Goal: Transaction & Acquisition: Purchase product/service

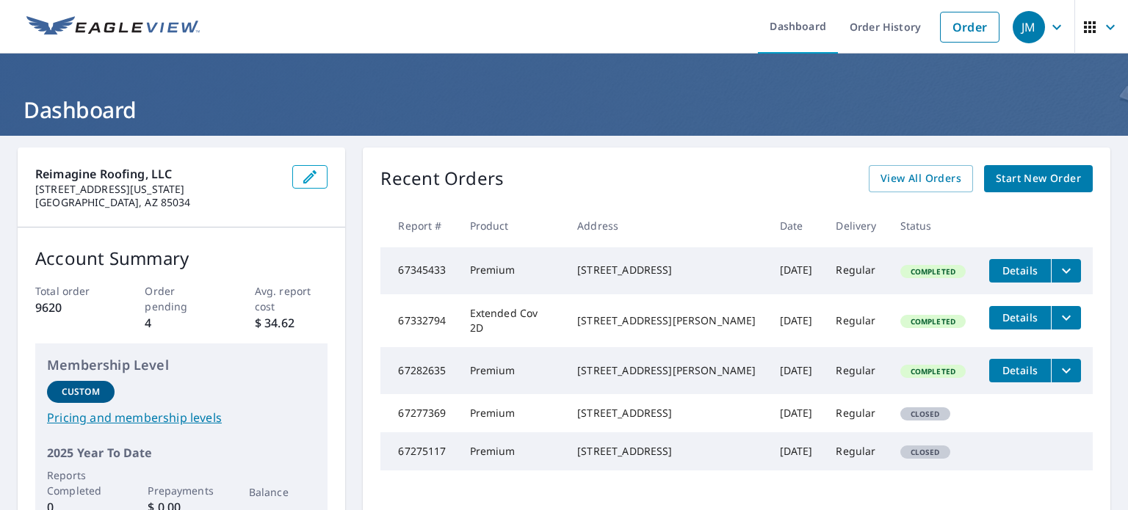
click at [1025, 178] on span "Start New Order" at bounding box center [1037, 179] width 85 height 18
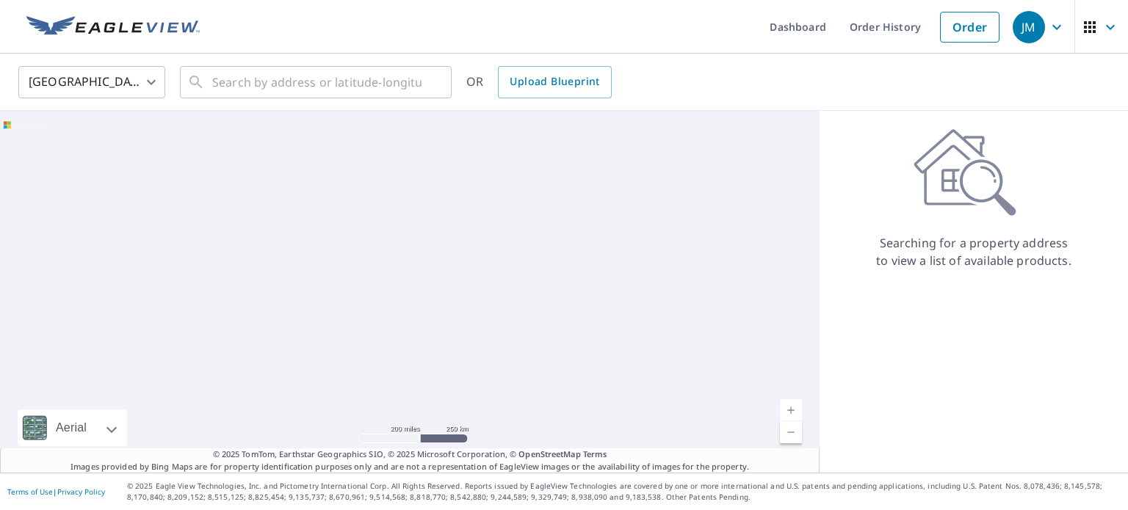
drag, startPoint x: 948, startPoint y: 29, endPoint x: 938, endPoint y: 58, distance: 30.9
click at [948, 28] on link "Order" at bounding box center [969, 27] width 59 height 31
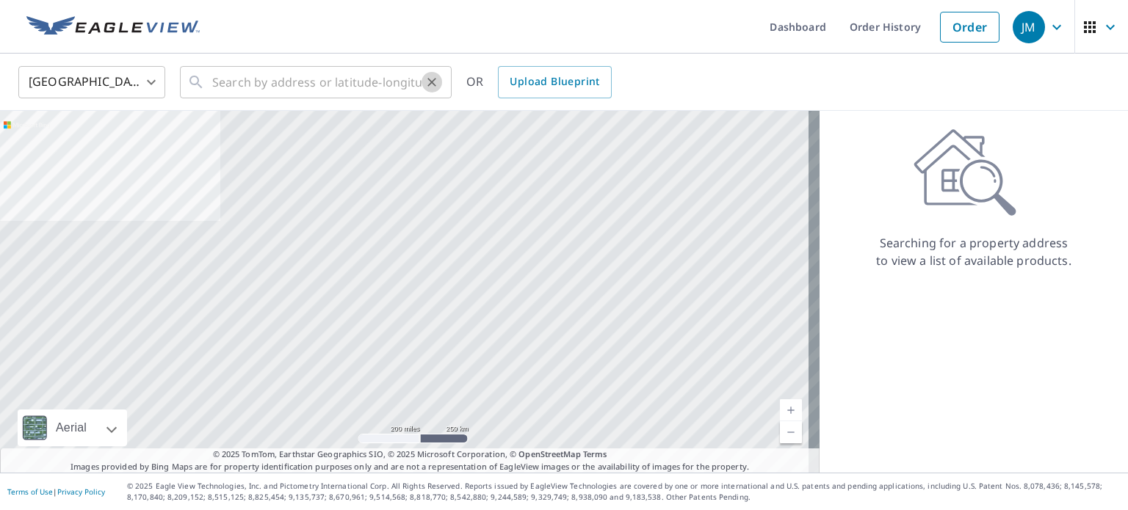
click at [427, 80] on icon "Clear" at bounding box center [431, 82] width 15 height 15
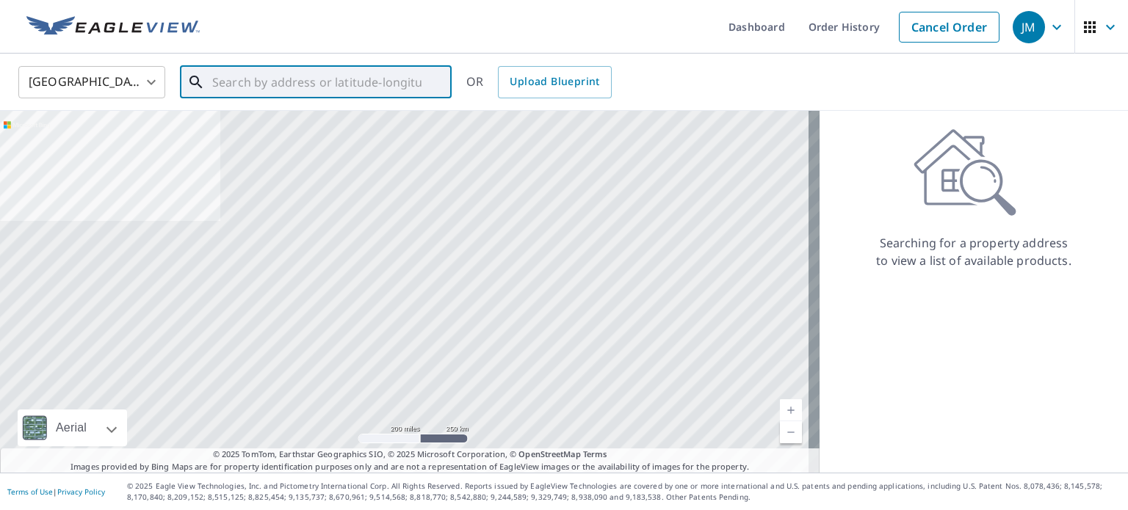
click at [371, 86] on input "text" at bounding box center [316, 82] width 209 height 41
paste input "[STREET_ADDRESS][PERSON_NAME]"
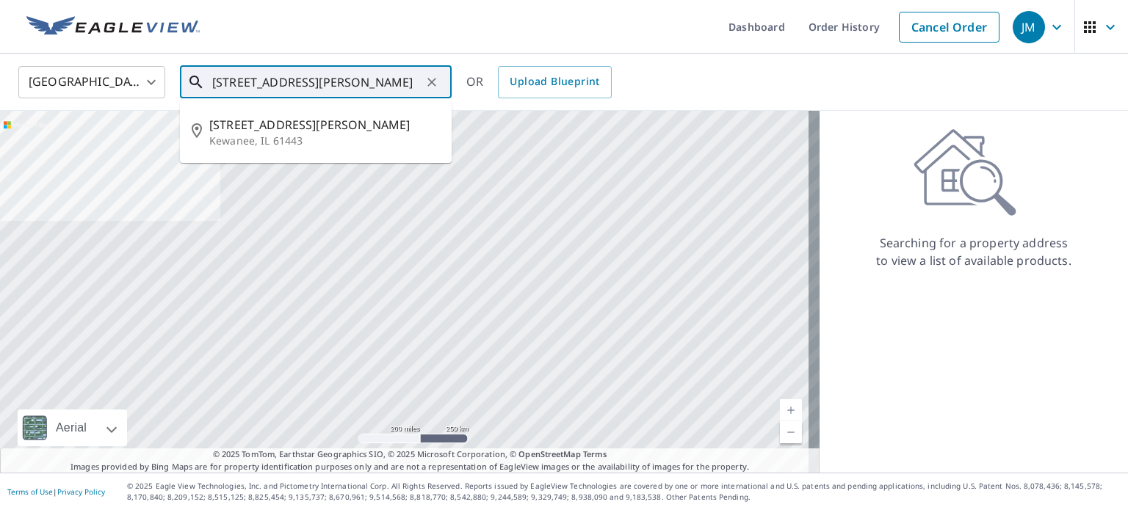
type input "[STREET_ADDRESS][PERSON_NAME]"
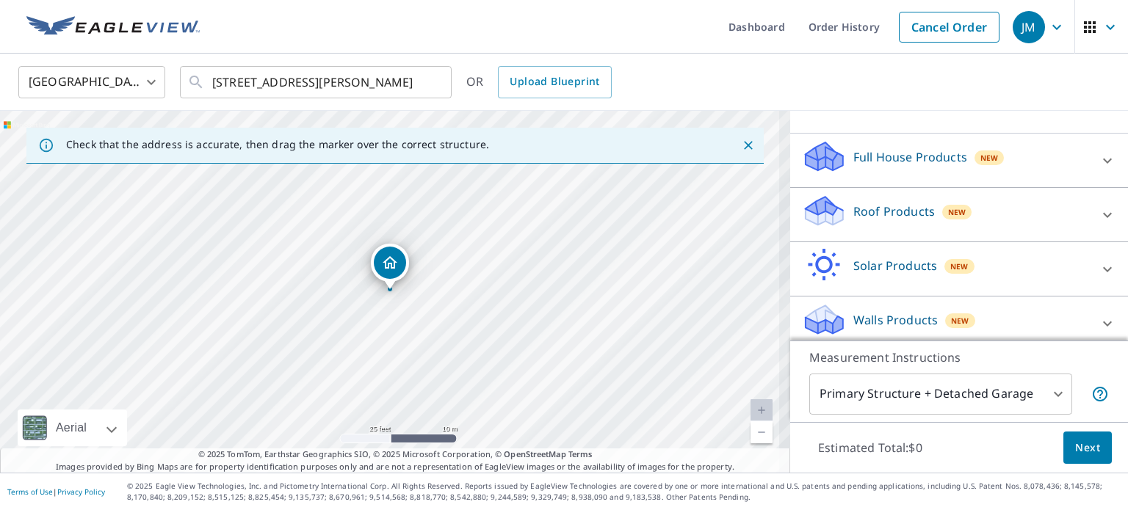
scroll to position [138, 0]
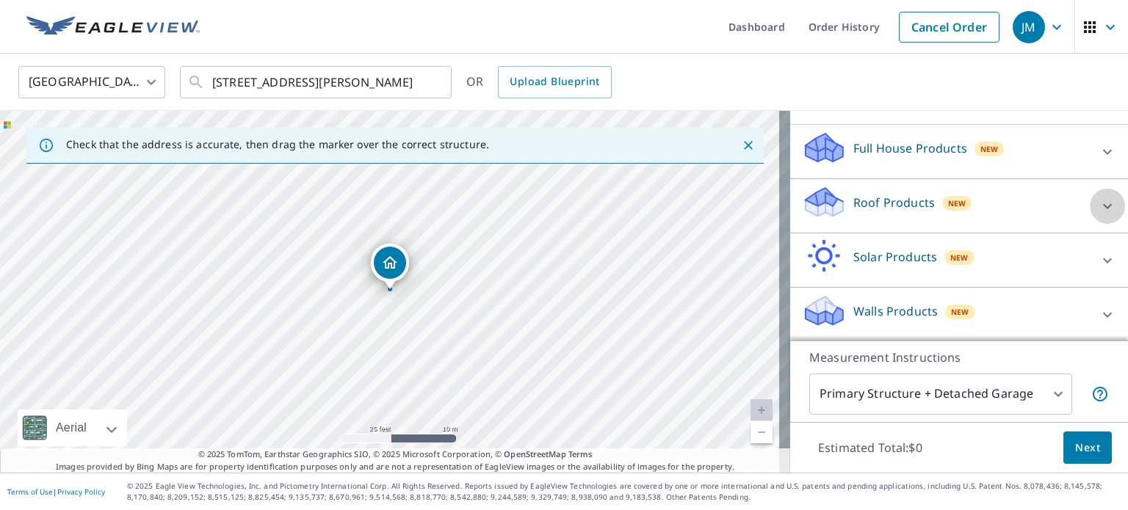
click at [1098, 201] on icon at bounding box center [1107, 206] width 18 height 18
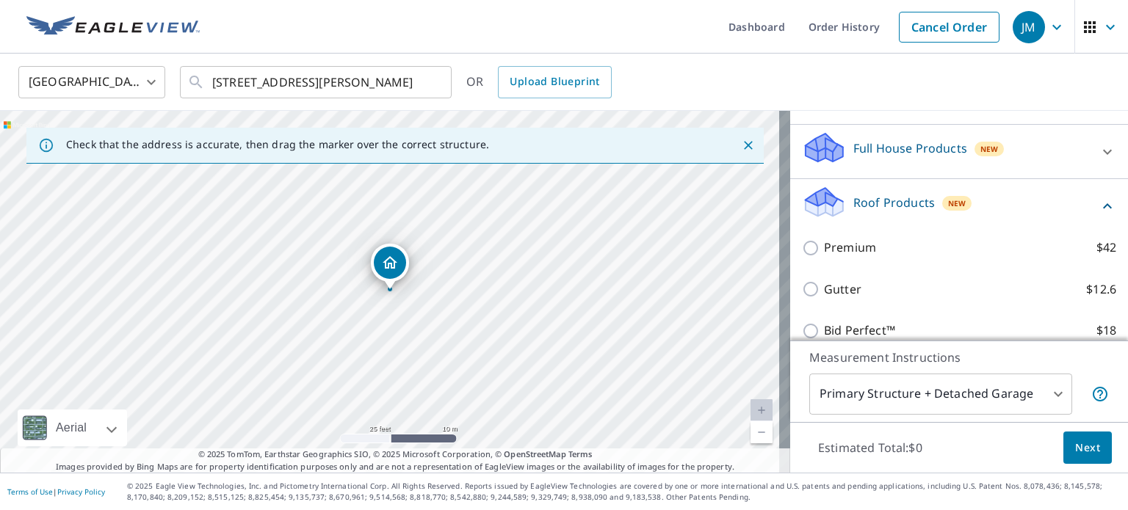
click at [830, 246] on p "Premium" at bounding box center [850, 248] width 52 height 18
click at [824, 246] on input "Premium $42" at bounding box center [813, 248] width 22 height 18
checkbox input "true"
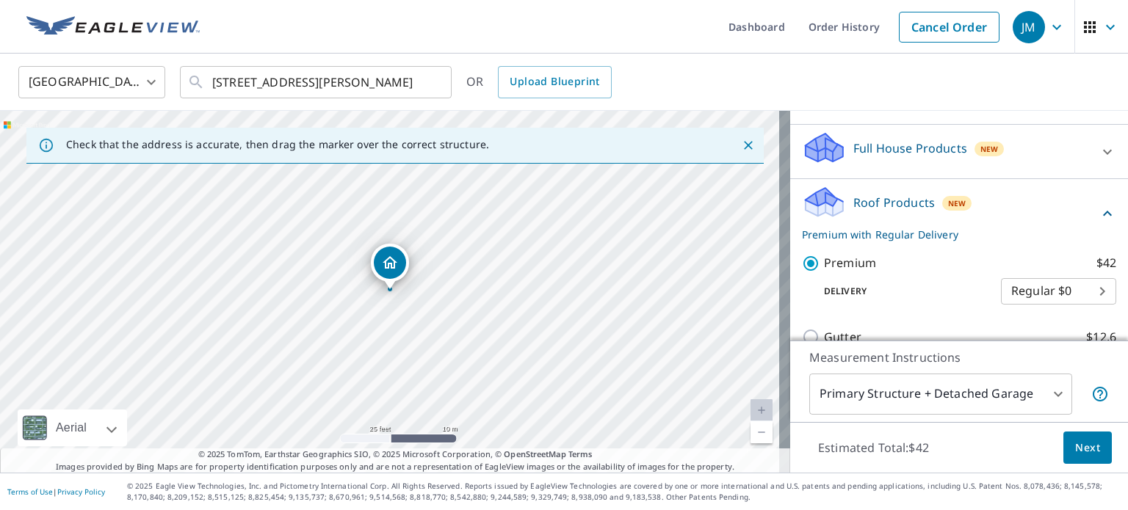
click at [1081, 457] on button "Next" at bounding box center [1087, 448] width 48 height 33
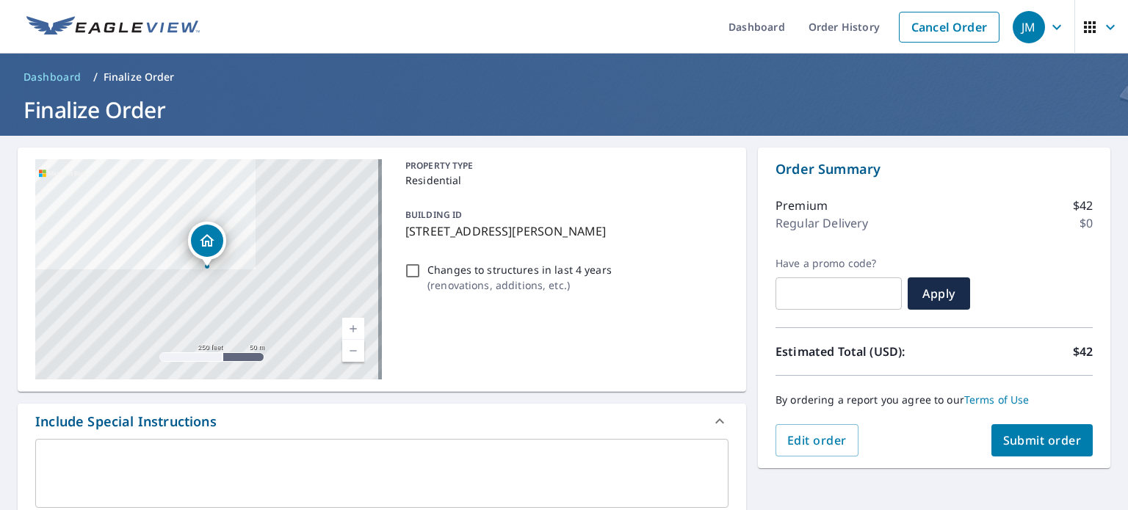
click at [1034, 442] on span "Submit order" at bounding box center [1042, 440] width 79 height 16
